Goal: Information Seeking & Learning: Find contact information

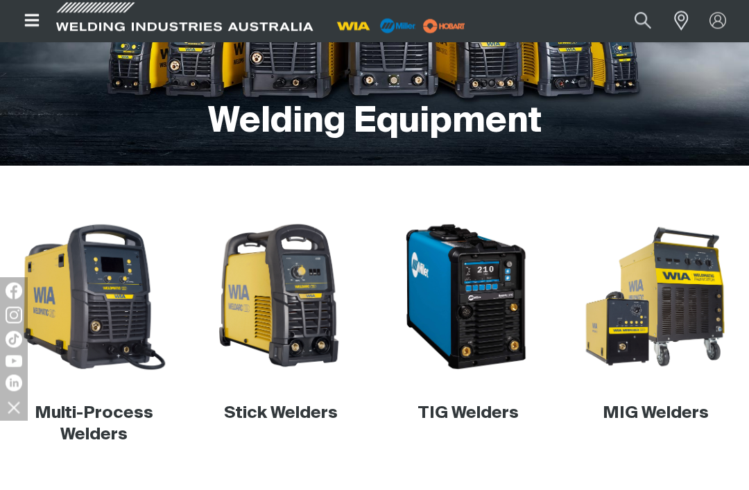
scroll to position [201, 0]
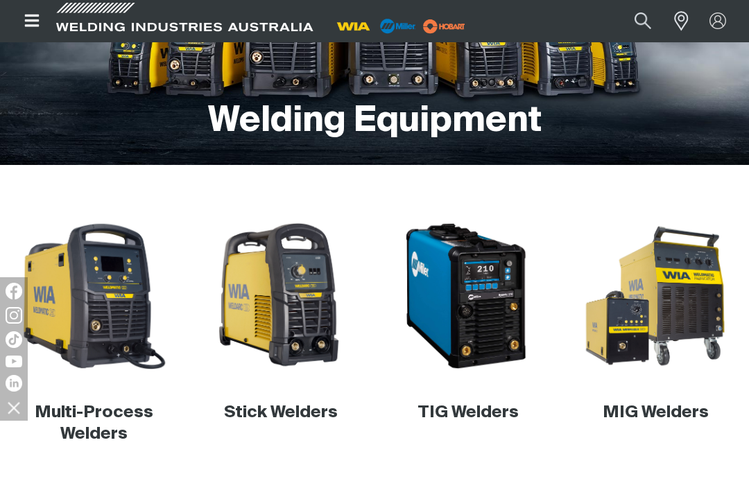
click at [90, 329] on img at bounding box center [93, 296] width 151 height 151
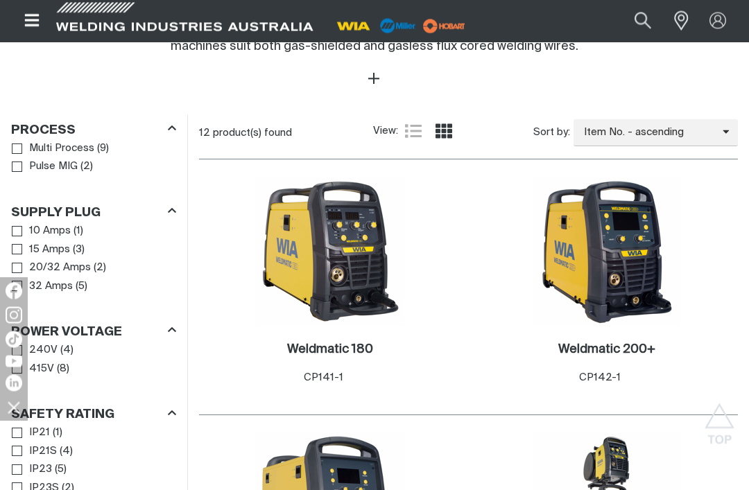
scroll to position [619, 0]
click at [356, 250] on img at bounding box center [330, 252] width 148 height 148
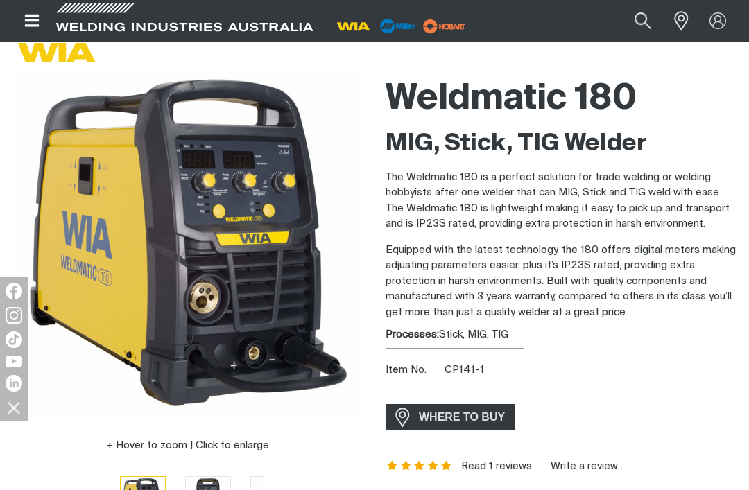
scroll to position [87, 0]
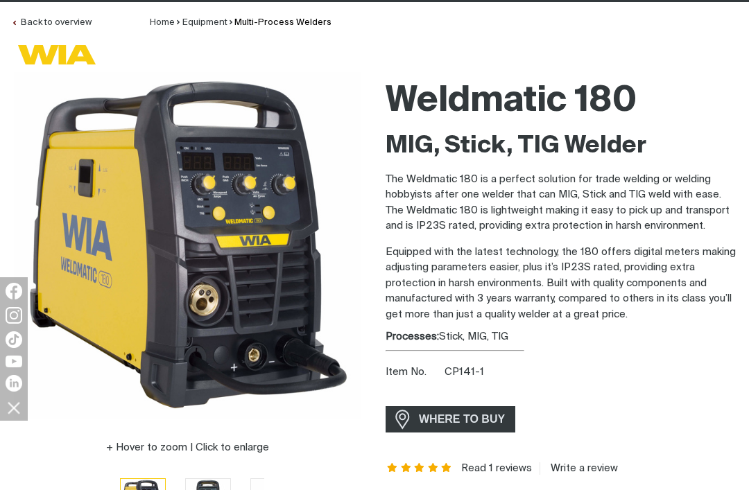
click at [457, 414] on span "WHERE TO BUY" at bounding box center [462, 419] width 104 height 22
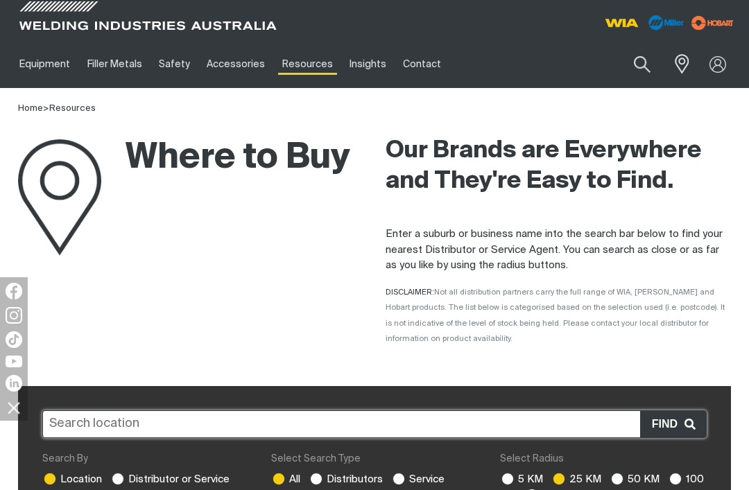
scroll to position [16, 0]
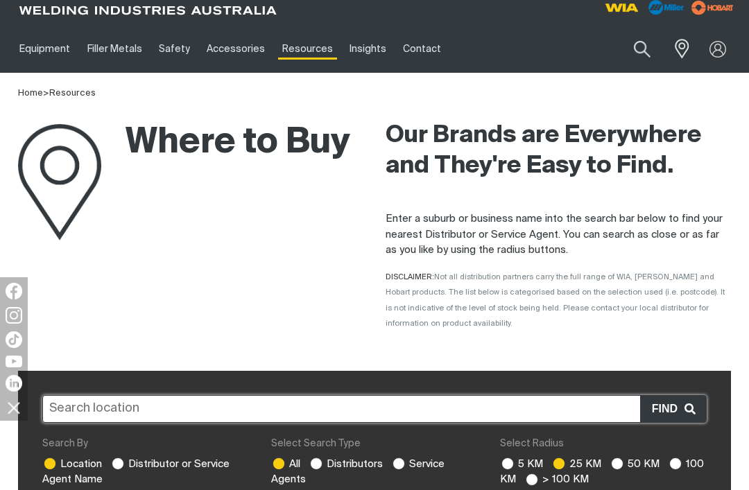
click at [67, 404] on input "text" at bounding box center [374, 409] width 664 height 28
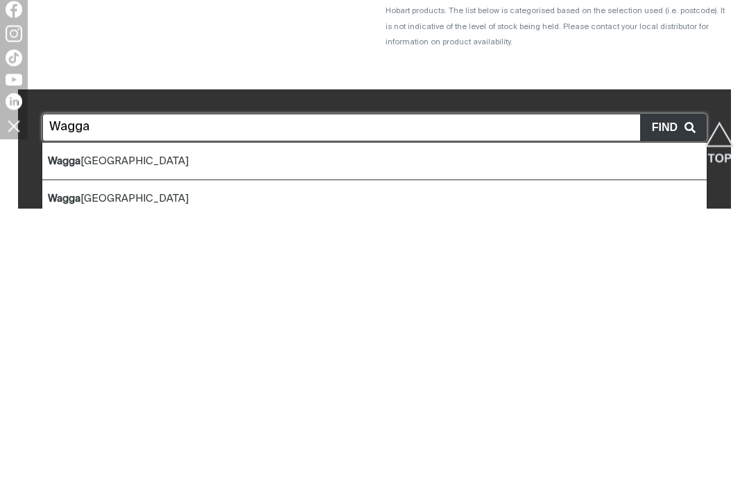
click at [72, 425] on li "Wagga Wagga NSW" at bounding box center [374, 443] width 664 height 37
type input "Wagga Wagga NSW"
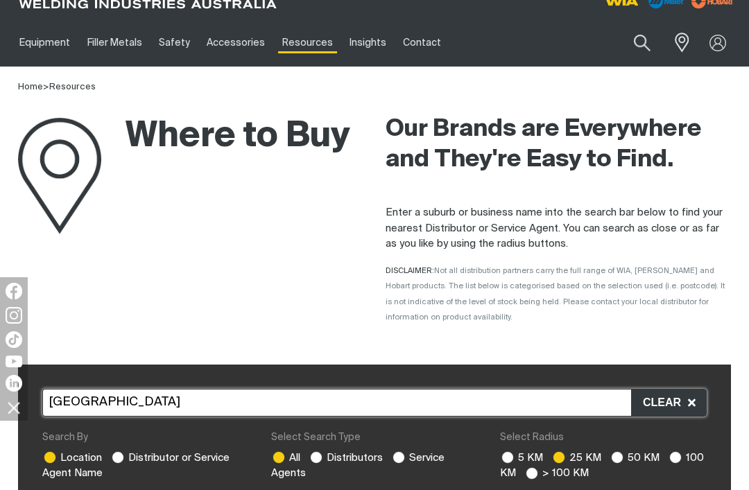
scroll to position [0, 0]
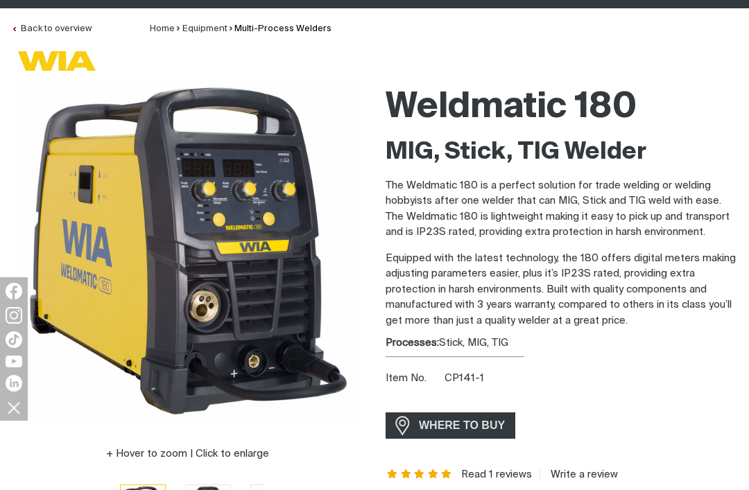
scroll to position [87, 0]
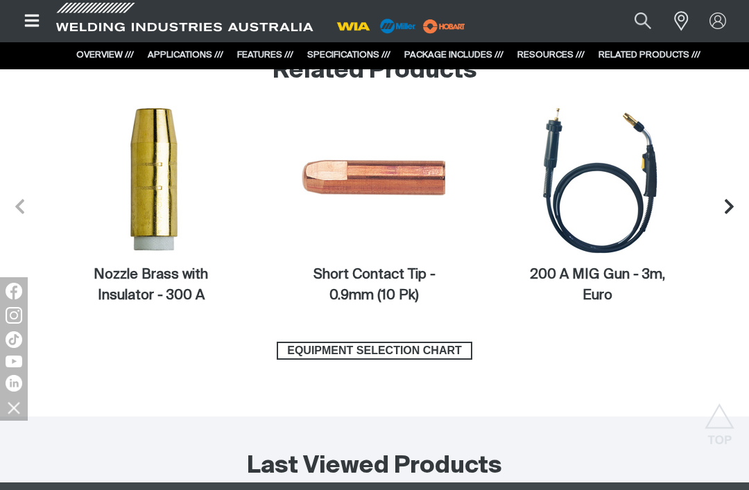
scroll to position [5065, 0]
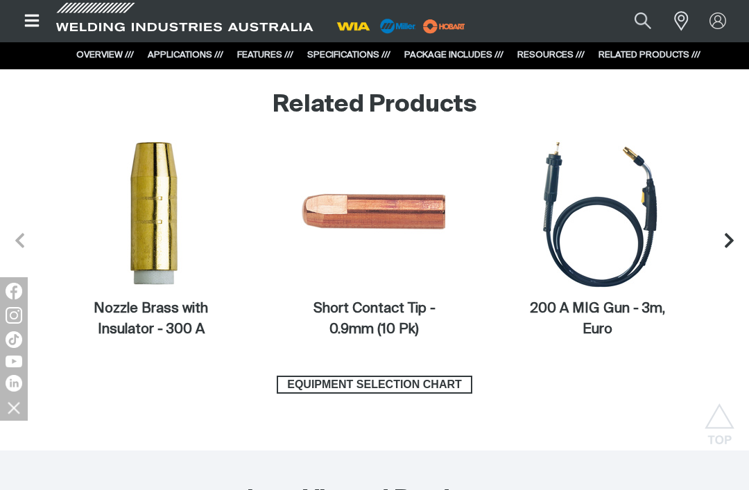
click at [743, 254] on button "Next slide" at bounding box center [729, 241] width 40 height 40
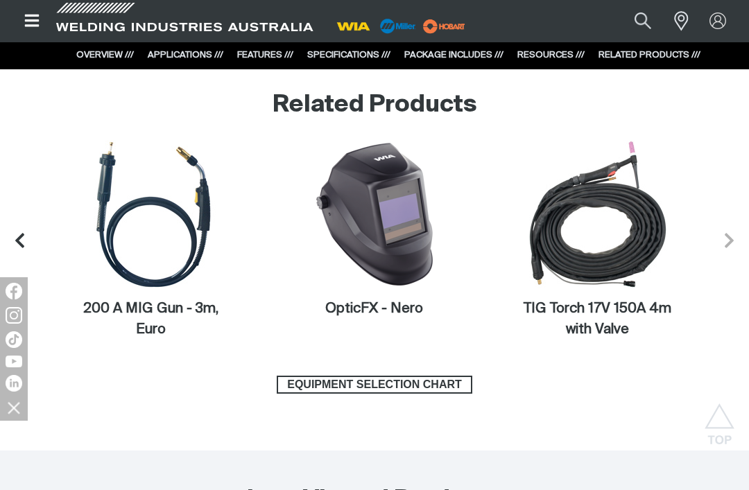
click at [575, 249] on img at bounding box center [598, 214] width 148 height 148
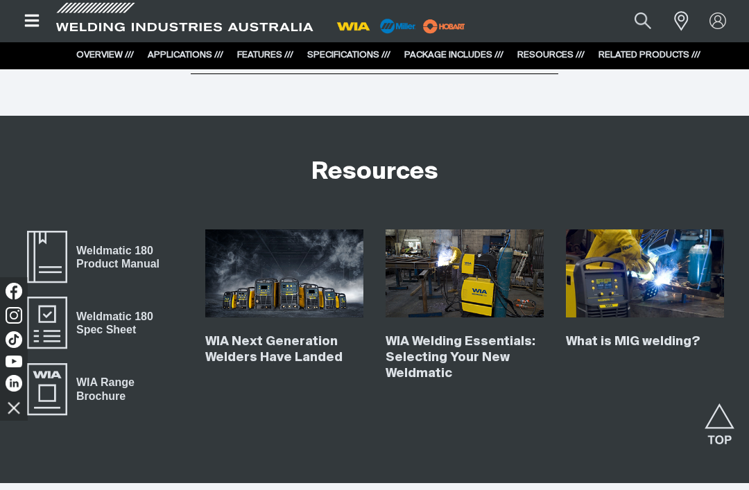
scroll to position [4445, 0]
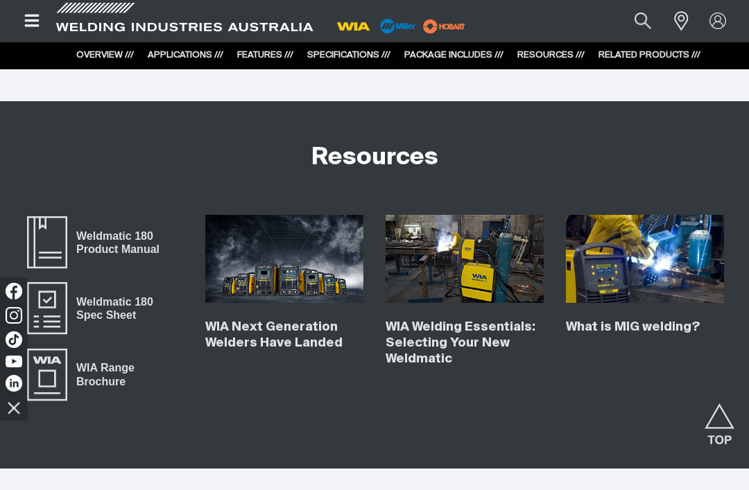
click at [41, 259] on span "Weldmatic 180 Product Manual" at bounding box center [47, 242] width 44 height 55
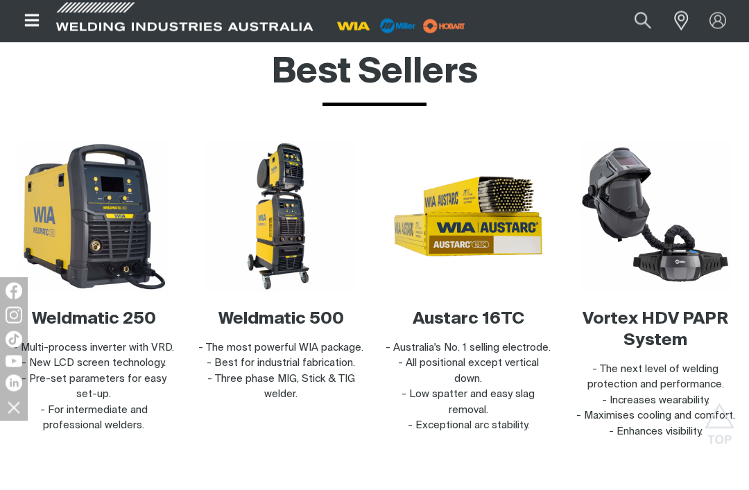
scroll to position [3170, 0]
click at [118, 230] on img at bounding box center [93, 216] width 151 height 151
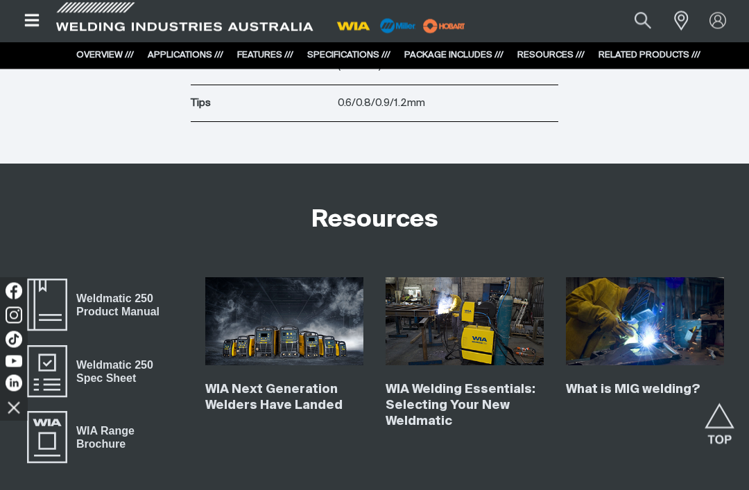
scroll to position [4317, 0]
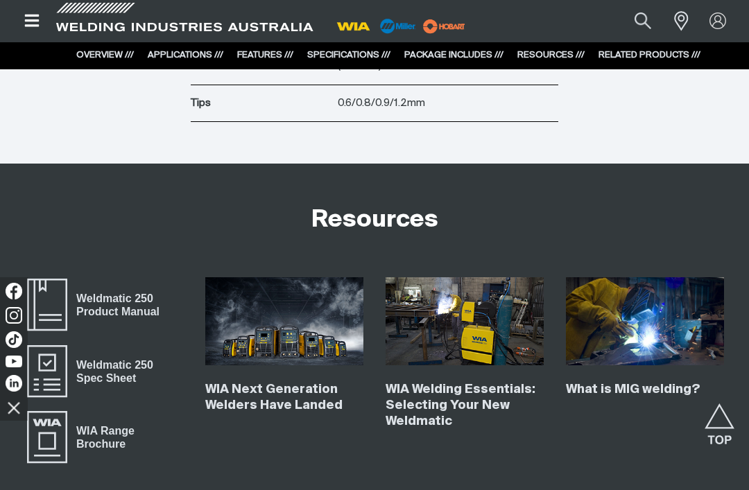
click at [42, 387] on span "Weldmatic 250 Spec Sheet" at bounding box center [47, 371] width 44 height 55
